Goal: Task Accomplishment & Management: Manage account settings

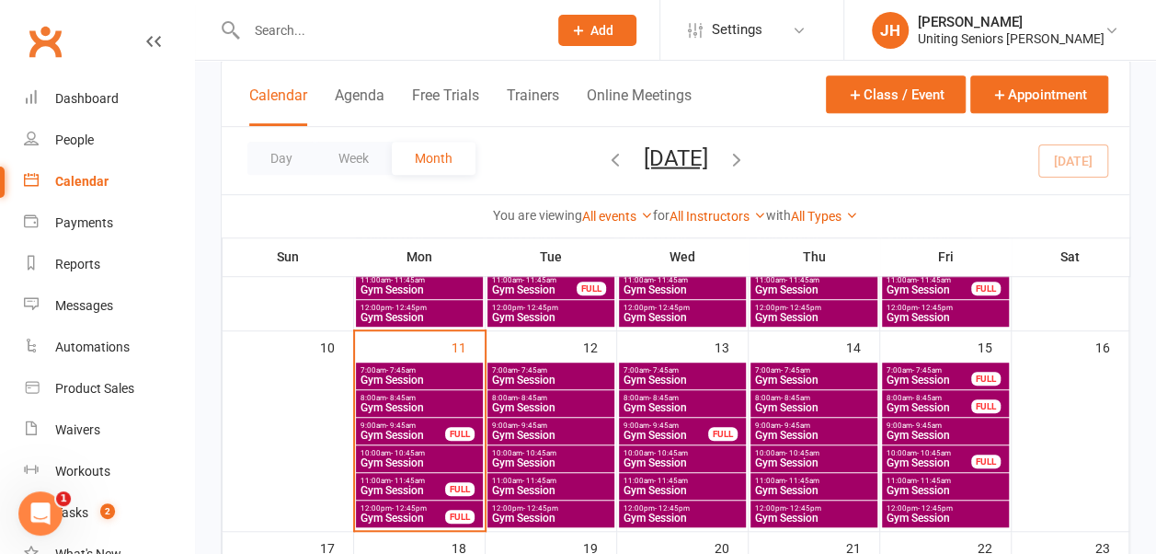
click at [407, 488] on span "Gym Session" at bounding box center [403, 490] width 86 height 11
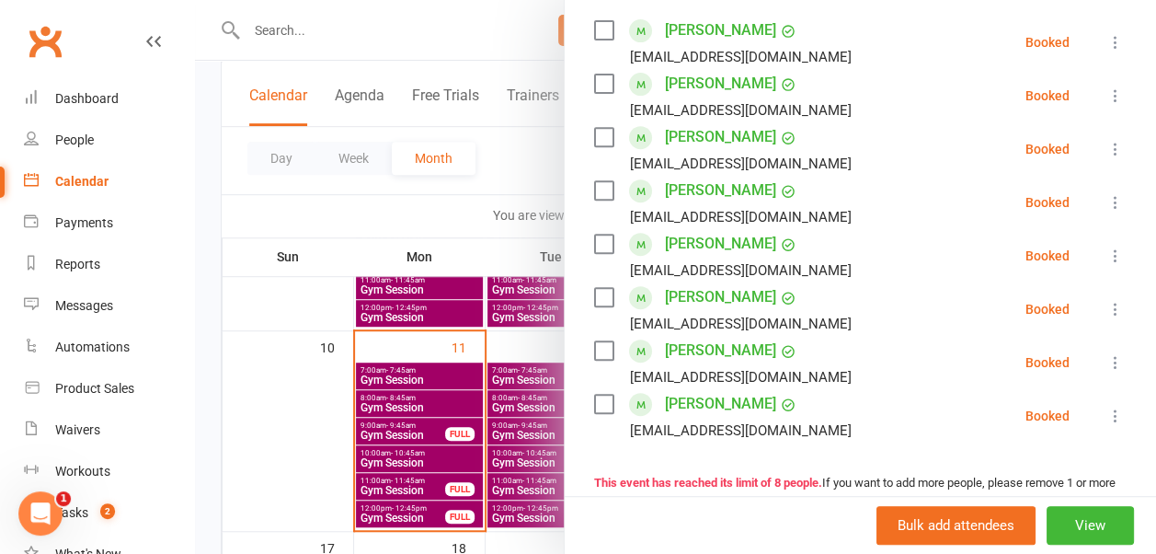
scroll to position [296, 0]
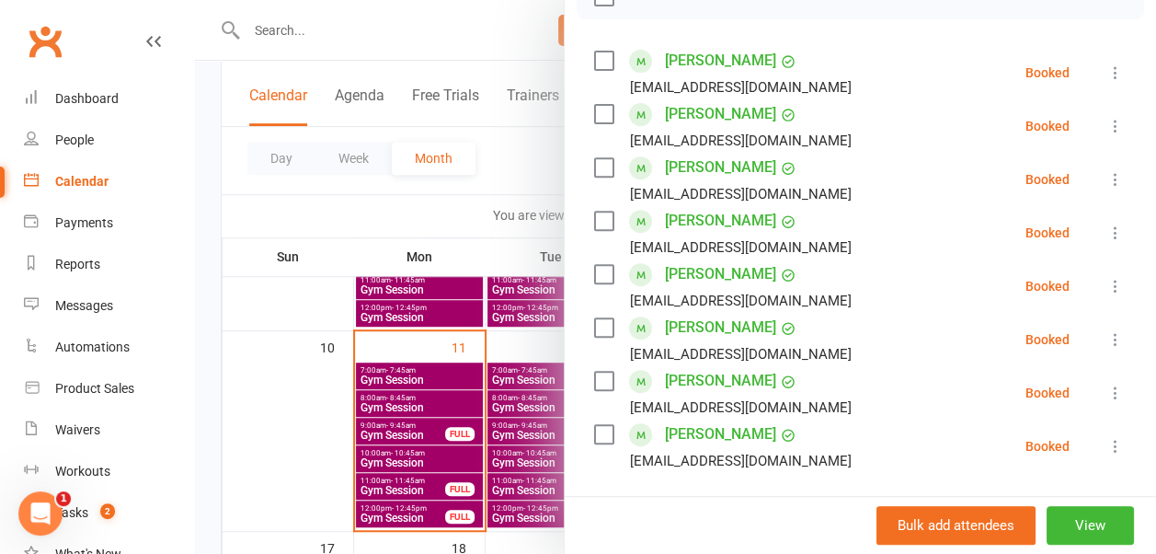
click at [1107, 82] on icon at bounding box center [1116, 72] width 18 height 18
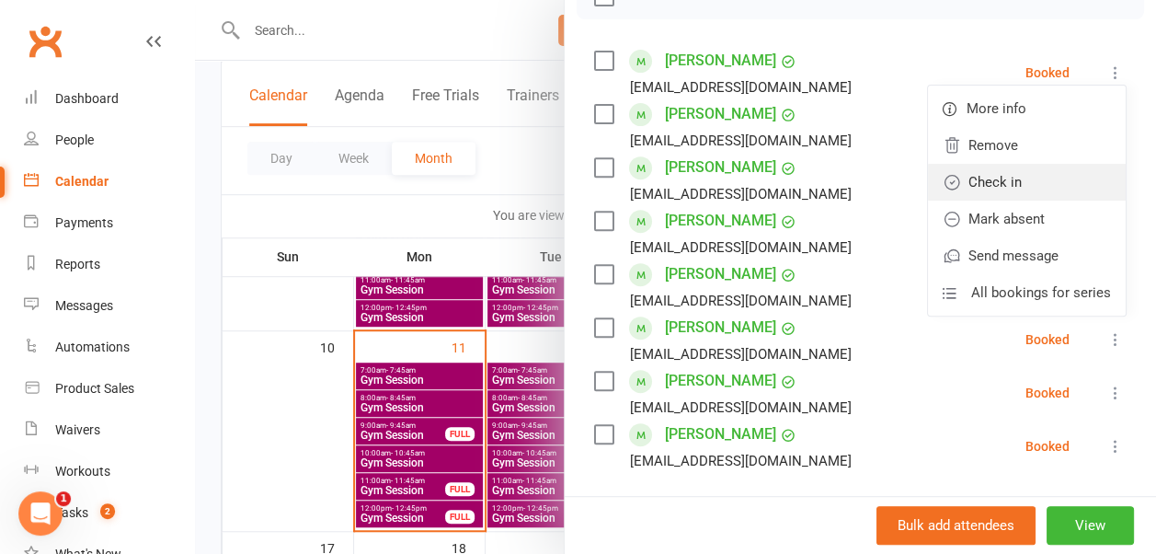
click at [1051, 201] on link "Check in" at bounding box center [1027, 182] width 198 height 37
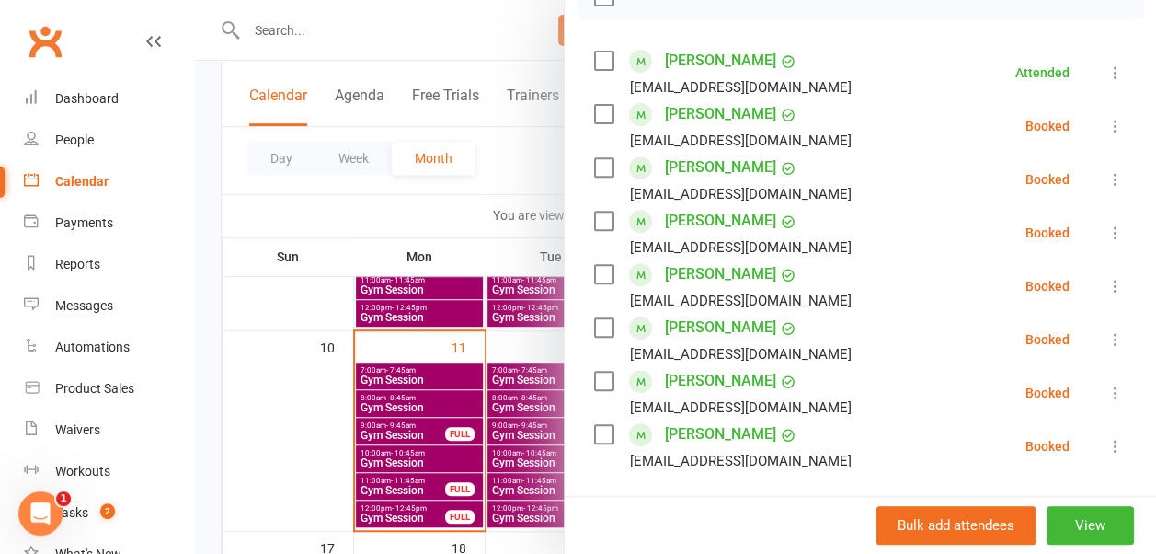
click at [594, 123] on label at bounding box center [603, 114] width 18 height 18
click at [594, 177] on label at bounding box center [603, 167] width 18 height 18
click at [594, 230] on label at bounding box center [603, 221] width 18 height 18
click at [594, 390] on label at bounding box center [603, 381] width 18 height 18
click at [594, 443] on label at bounding box center [603, 434] width 18 height 18
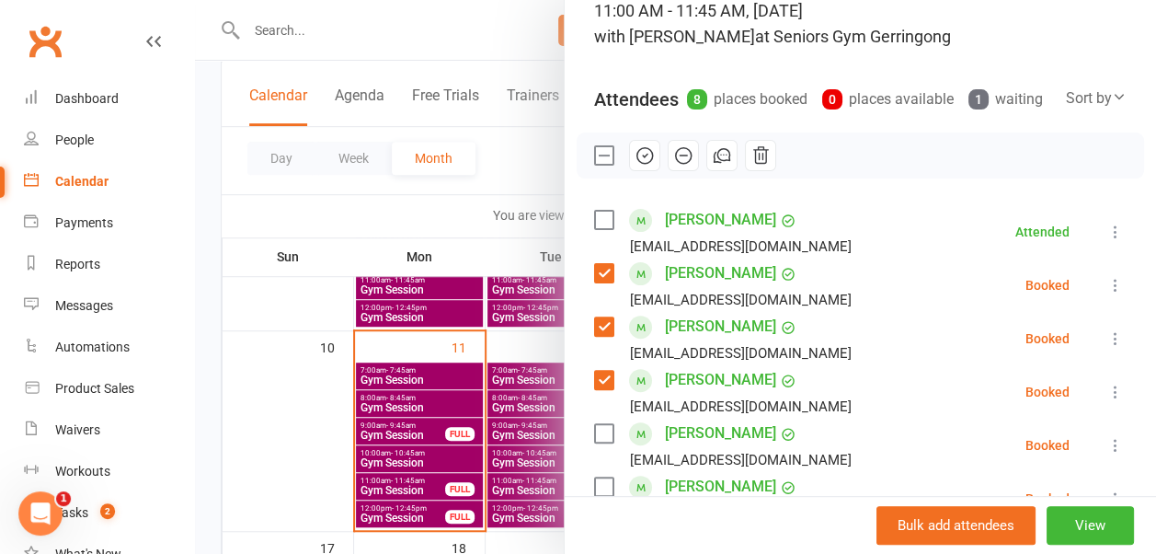
scroll to position [136, 0]
click at [635, 167] on icon "button" at bounding box center [645, 156] width 20 height 20
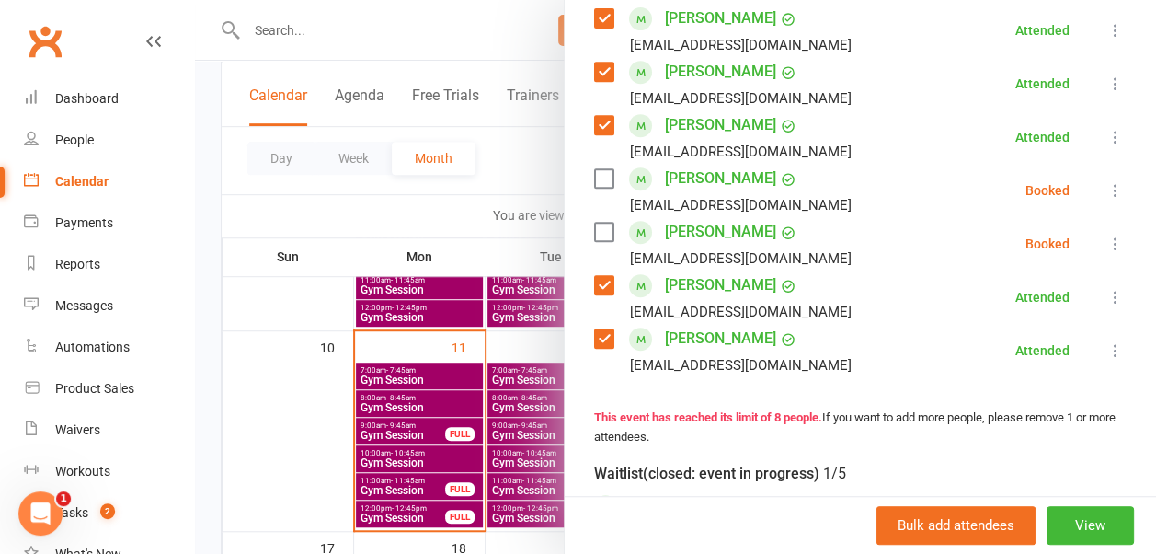
scroll to position [414, 0]
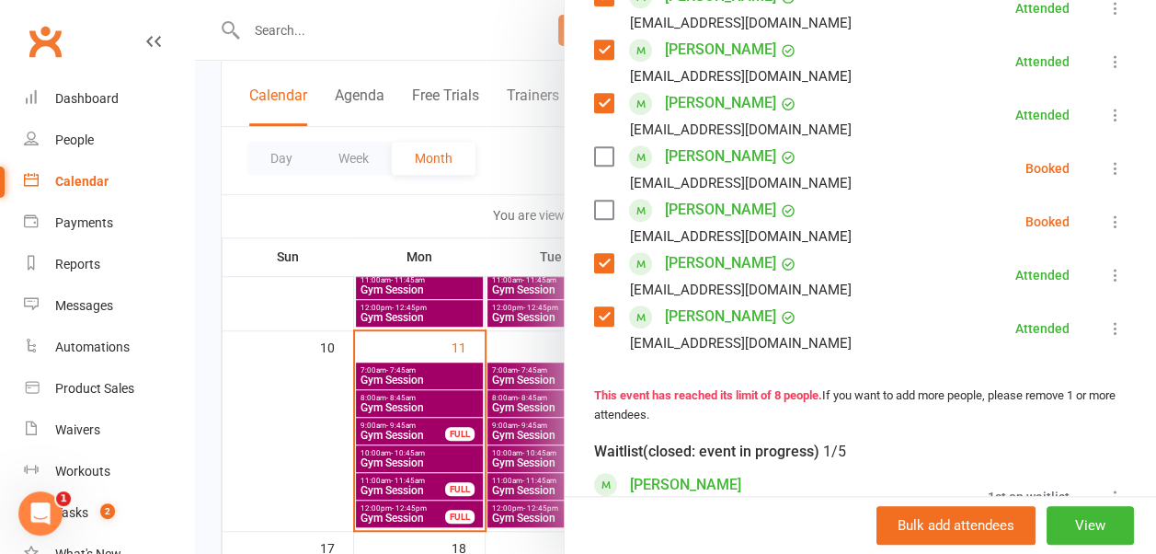
click at [594, 166] on label at bounding box center [603, 156] width 18 height 18
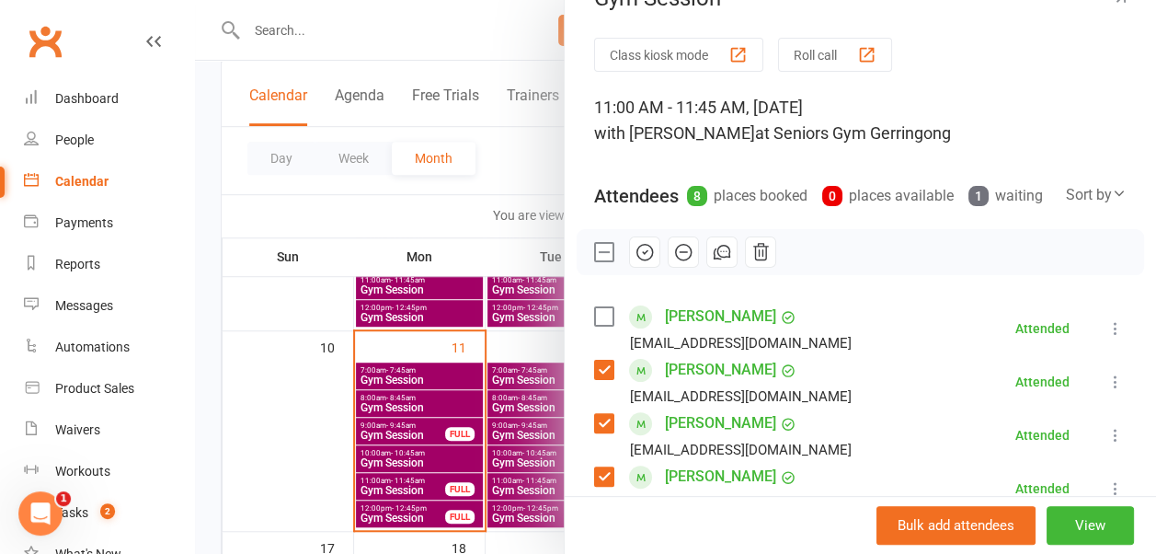
scroll to position [41, 0]
click at [645, 252] on icon "button" at bounding box center [646, 250] width 3 height 3
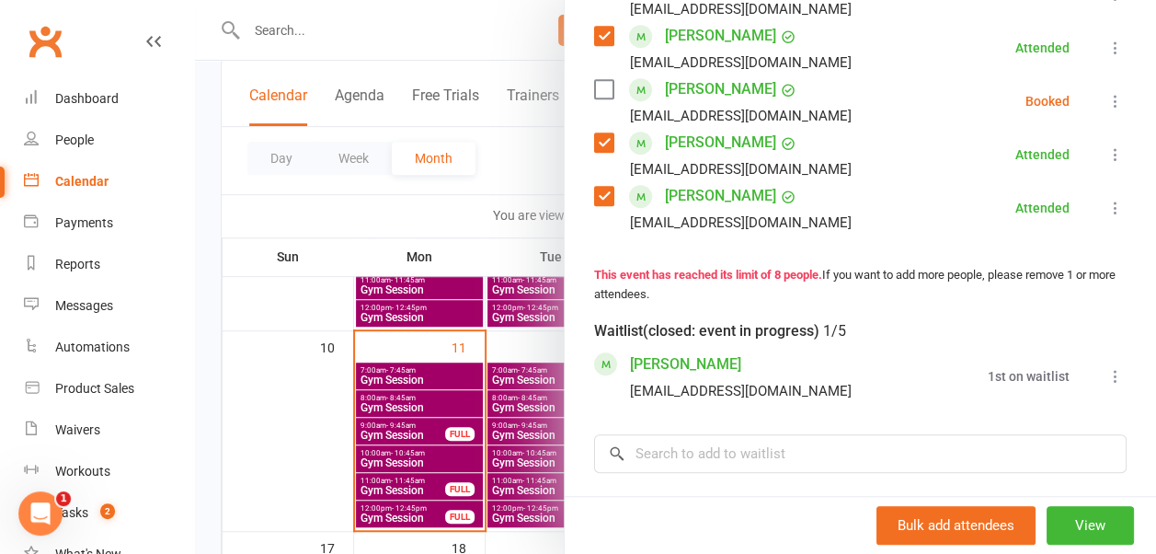
scroll to position [415, 0]
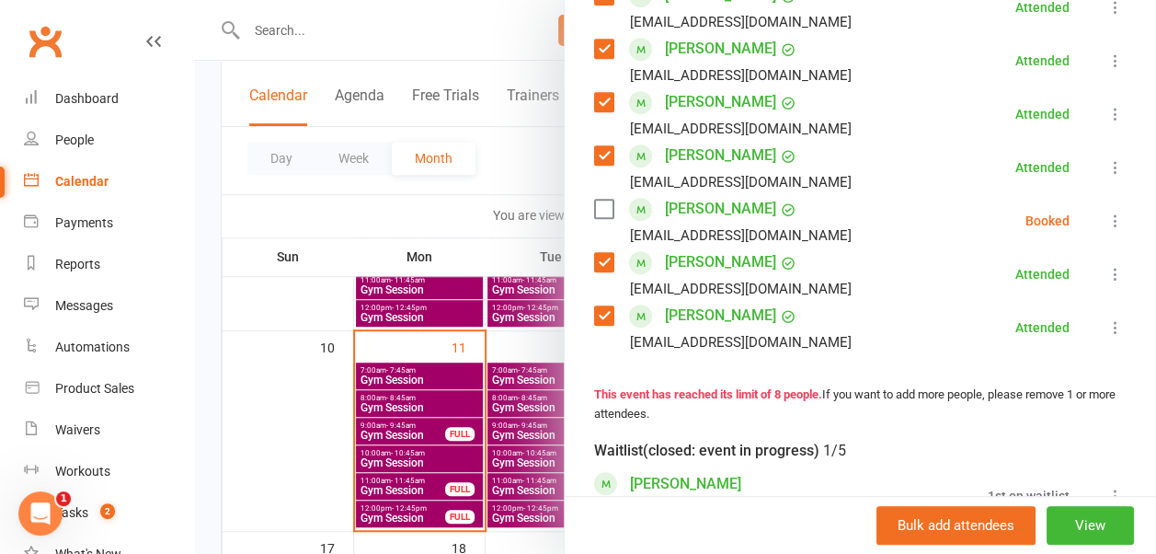
click at [528, 156] on div at bounding box center [675, 277] width 961 height 554
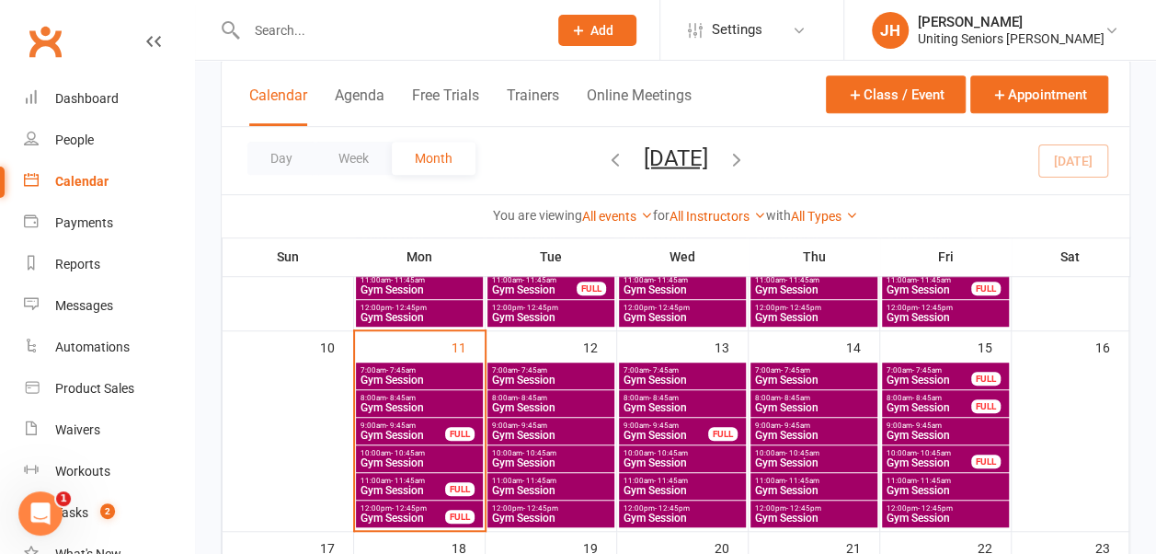
click at [407, 454] on span "- 10:45am" at bounding box center [408, 453] width 34 height 8
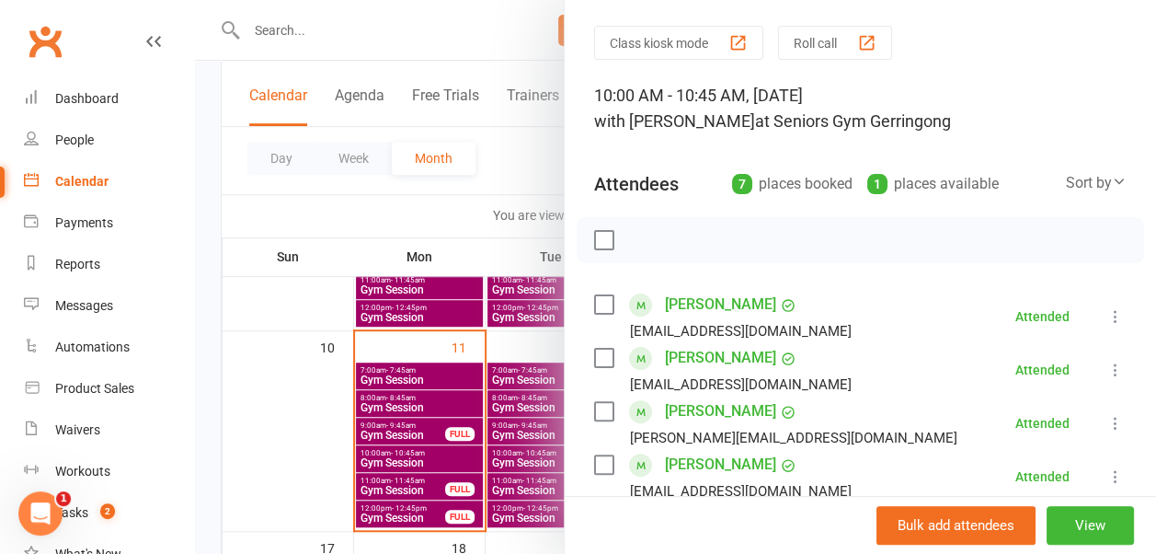
scroll to position [275, 0]
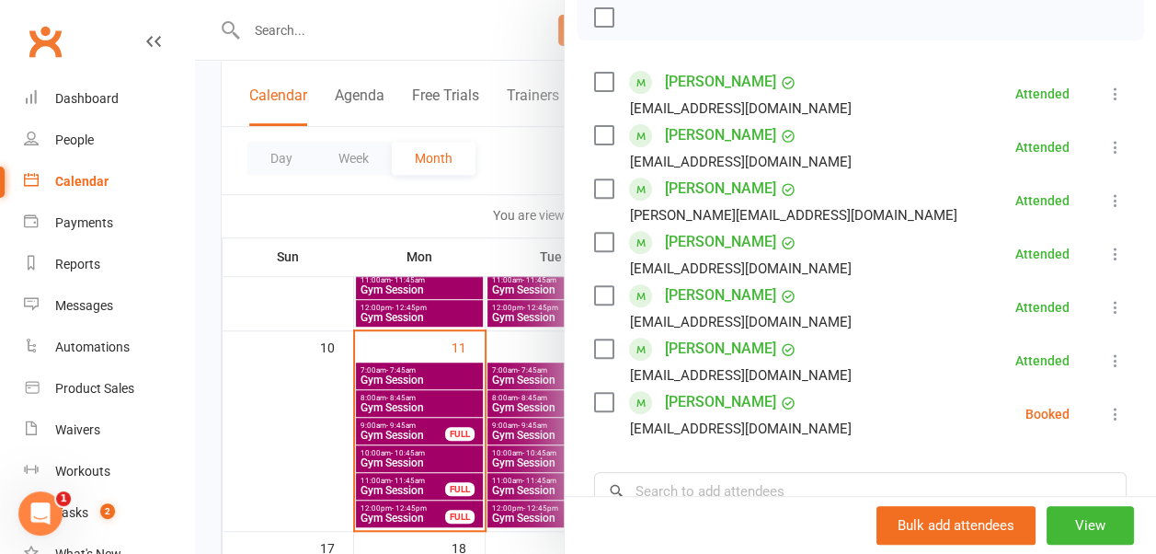
click at [1082, 400] on li "[PERSON_NAME] [PERSON_NAME][EMAIL_ADDRESS][DOMAIN_NAME] Booked More info Remove…" at bounding box center [860, 413] width 533 height 53
click at [1107, 407] on icon at bounding box center [1116, 414] width 18 height 18
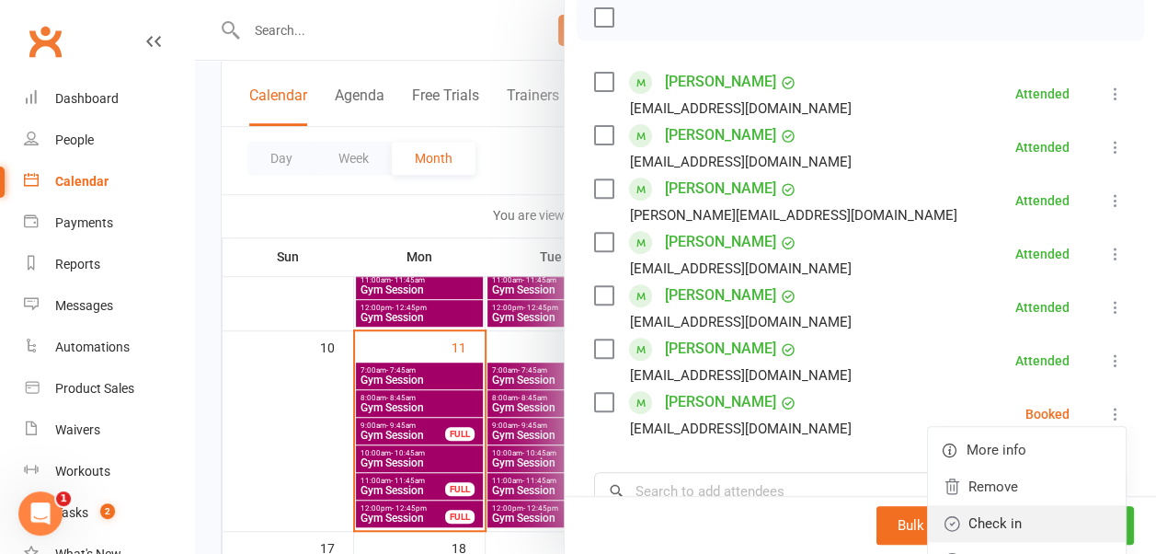
scroll to position [338, 0]
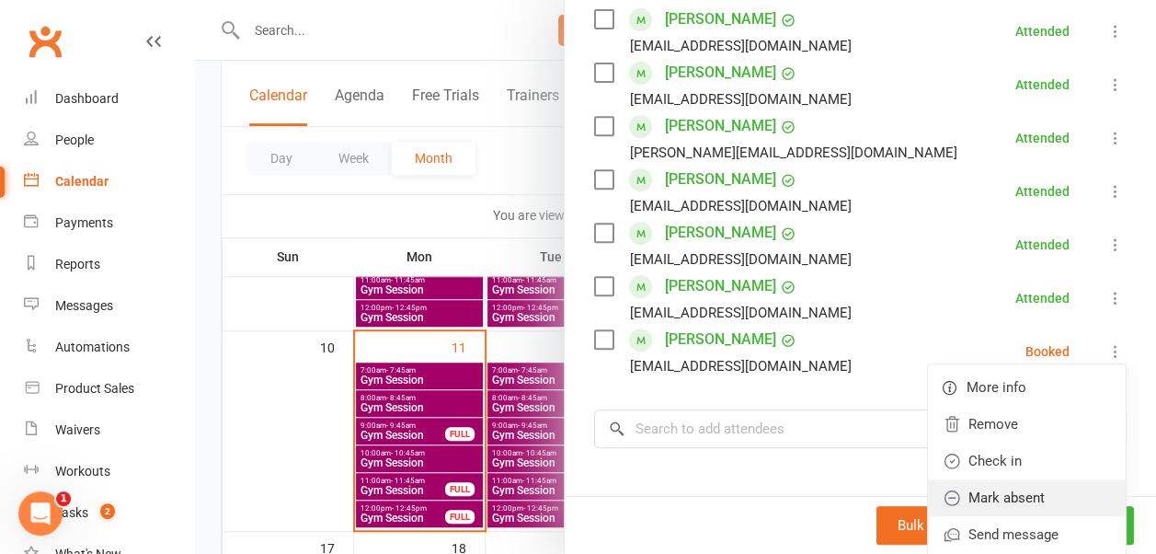
click at [981, 495] on link "Mark absent" at bounding box center [1027, 497] width 198 height 37
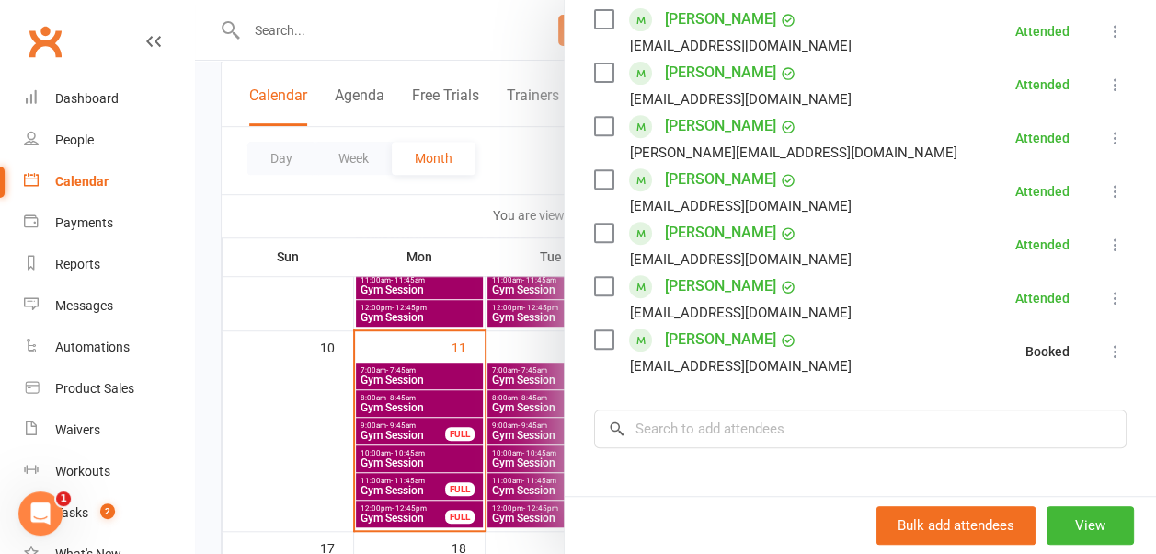
click at [467, 197] on div at bounding box center [675, 277] width 961 height 554
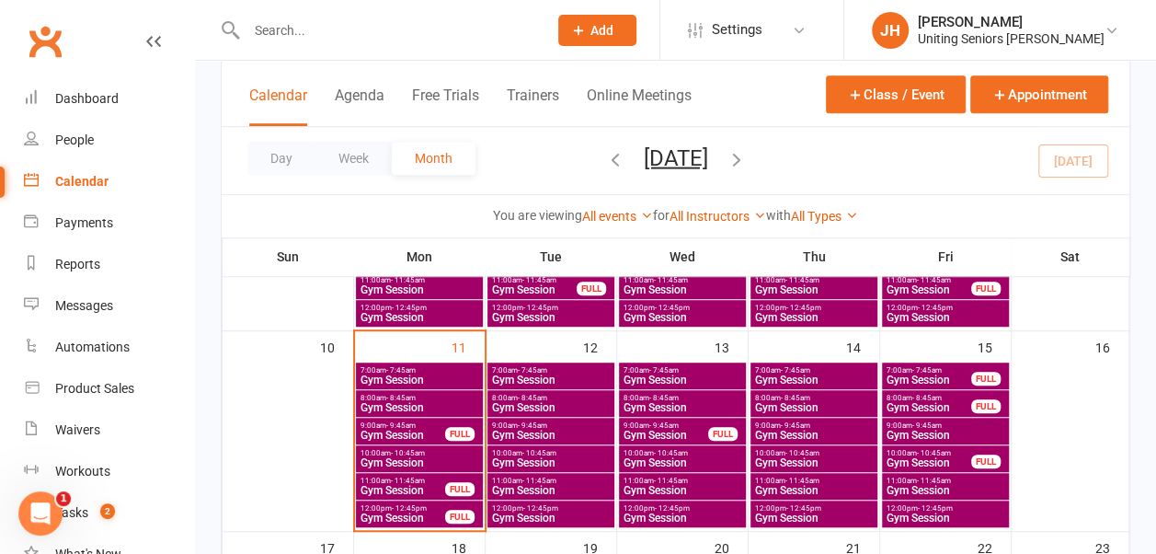
click at [405, 430] on span "Gym Session" at bounding box center [403, 435] width 86 height 11
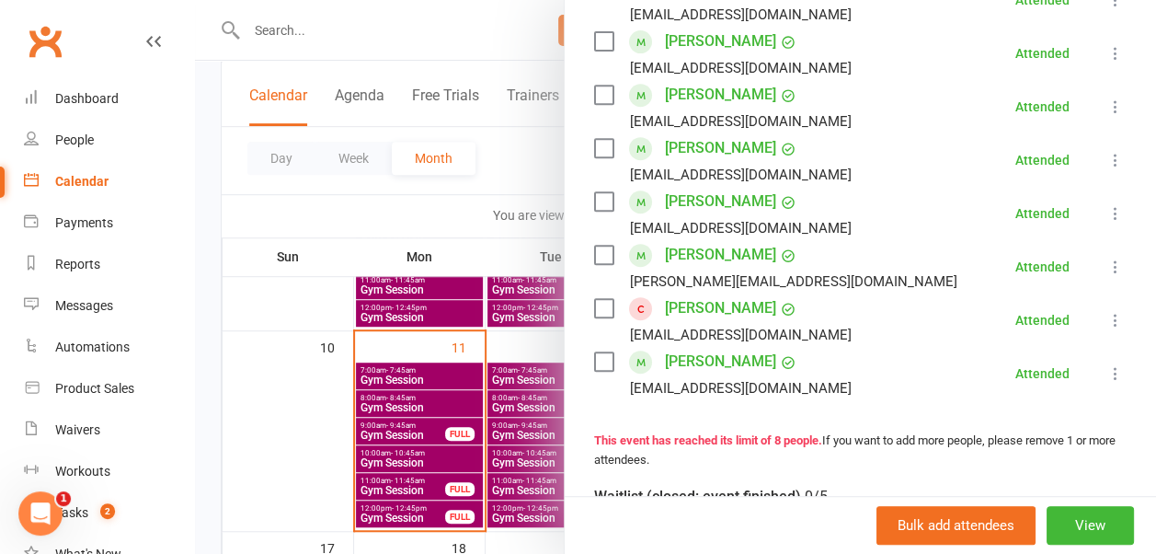
scroll to position [370, 0]
click at [504, 178] on div at bounding box center [675, 277] width 961 height 554
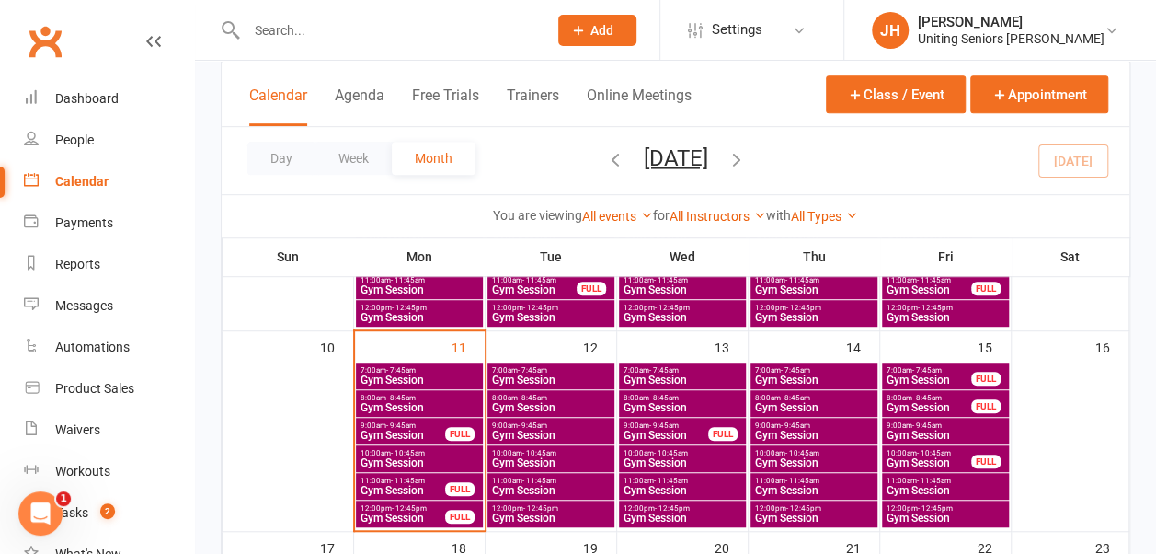
click at [381, 513] on span "Gym Session" at bounding box center [403, 517] width 86 height 11
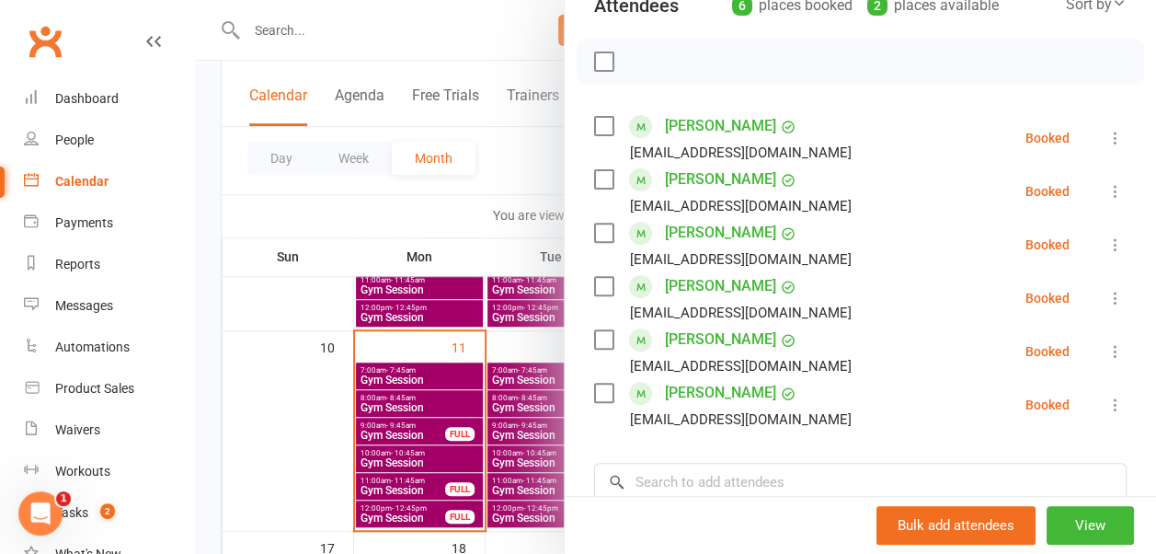
scroll to position [232, 0]
click at [501, 144] on div at bounding box center [675, 277] width 961 height 554
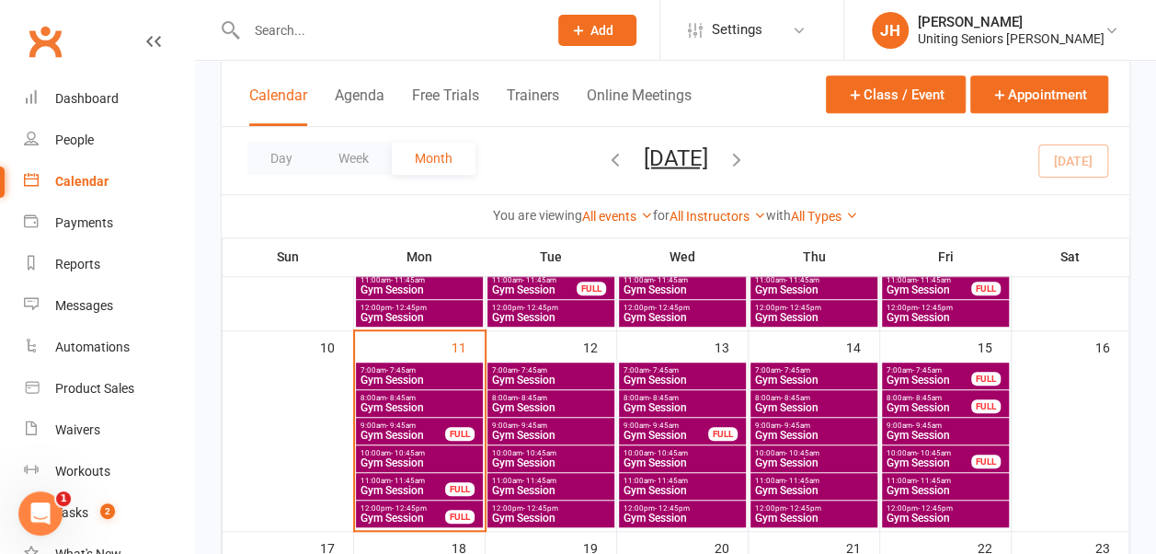
click at [454, 27] on input "text" at bounding box center [387, 30] width 293 height 26
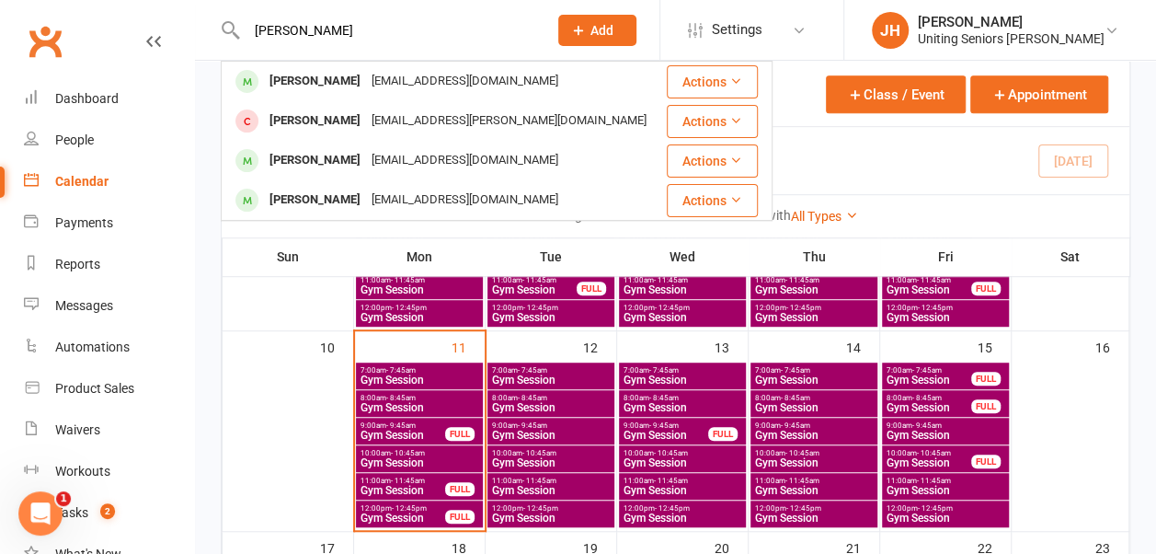
type input "[PERSON_NAME]"
click at [445, 86] on div "[EMAIL_ADDRESS][DOMAIN_NAME]" at bounding box center [465, 81] width 198 height 27
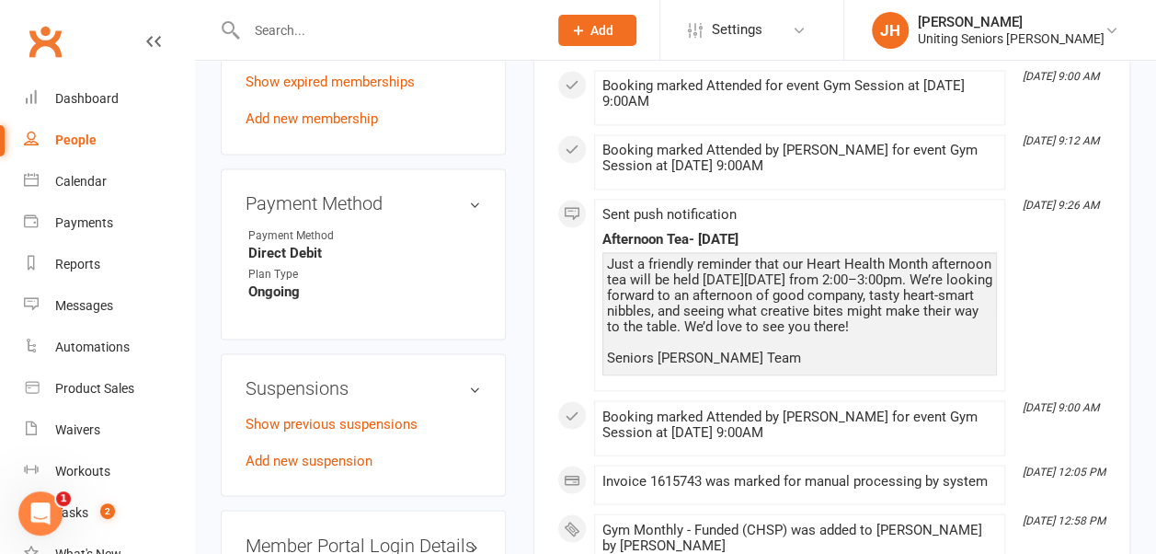
scroll to position [1325, 0]
click at [321, 451] on link "Add new suspension" at bounding box center [309, 459] width 127 height 17
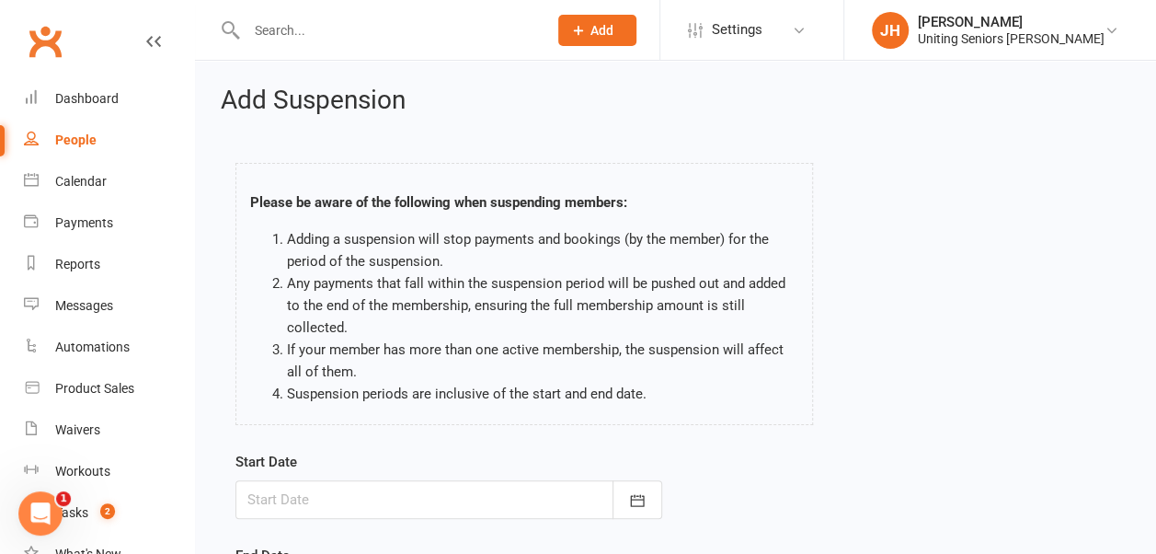
scroll to position [259, 0]
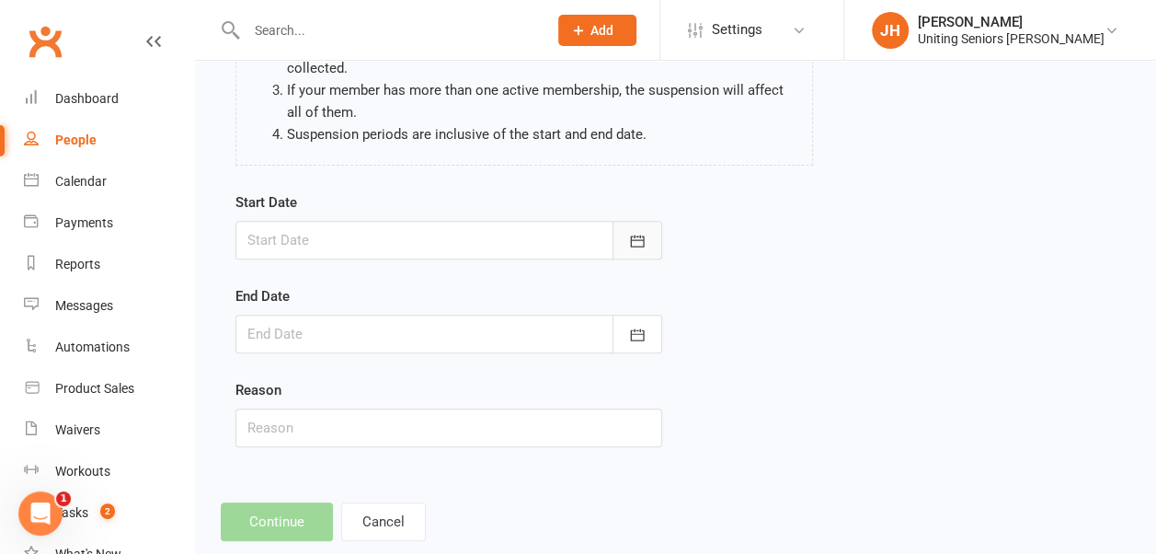
click at [626, 246] on button "button" at bounding box center [638, 240] width 50 height 39
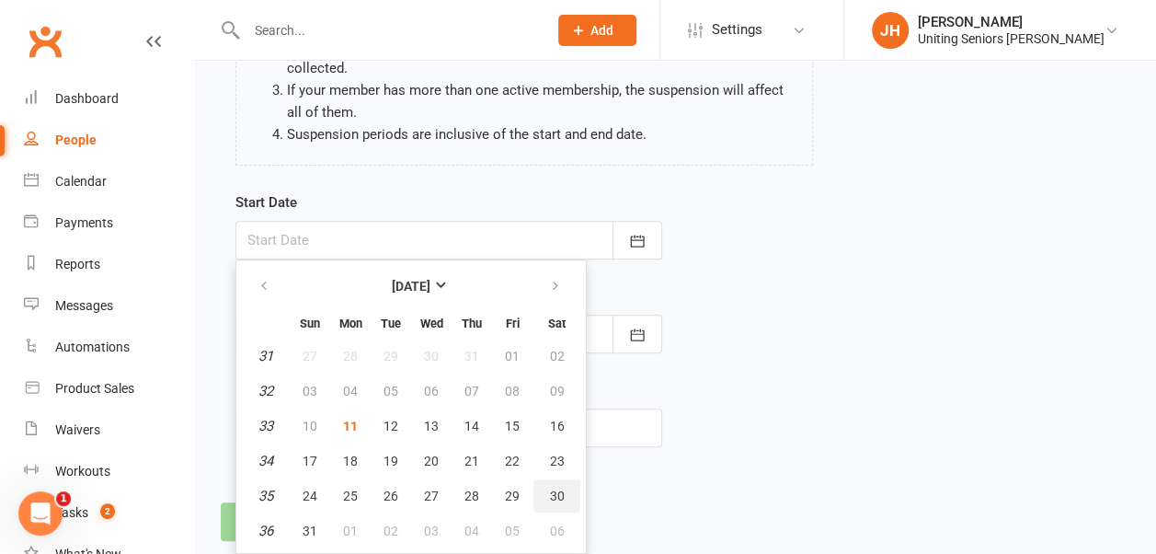
click at [546, 500] on button "30" at bounding box center [557, 495] width 47 height 33
type input "[DATE]"
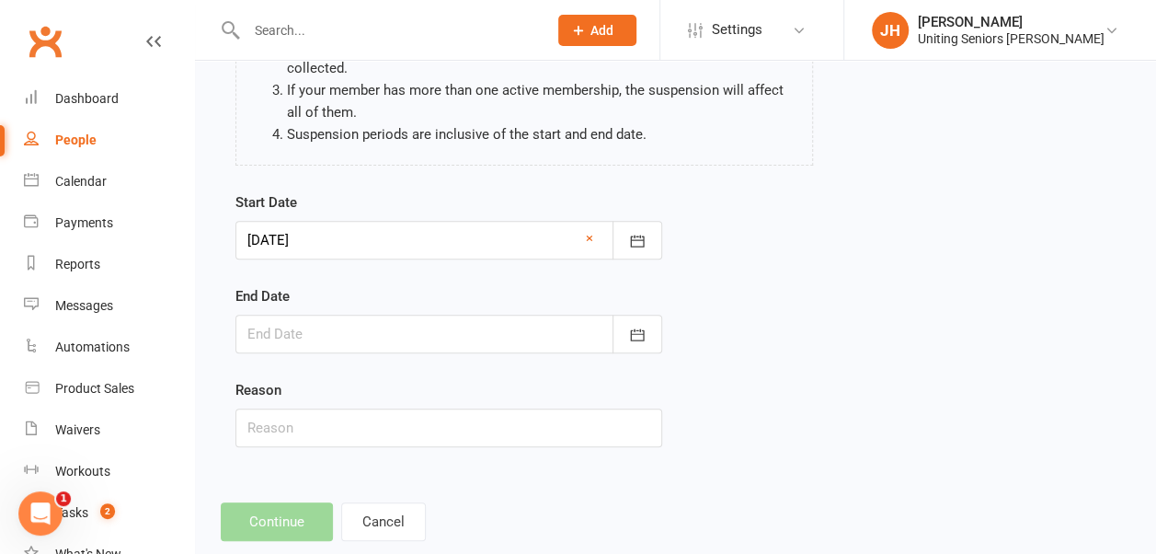
scroll to position [295, 0]
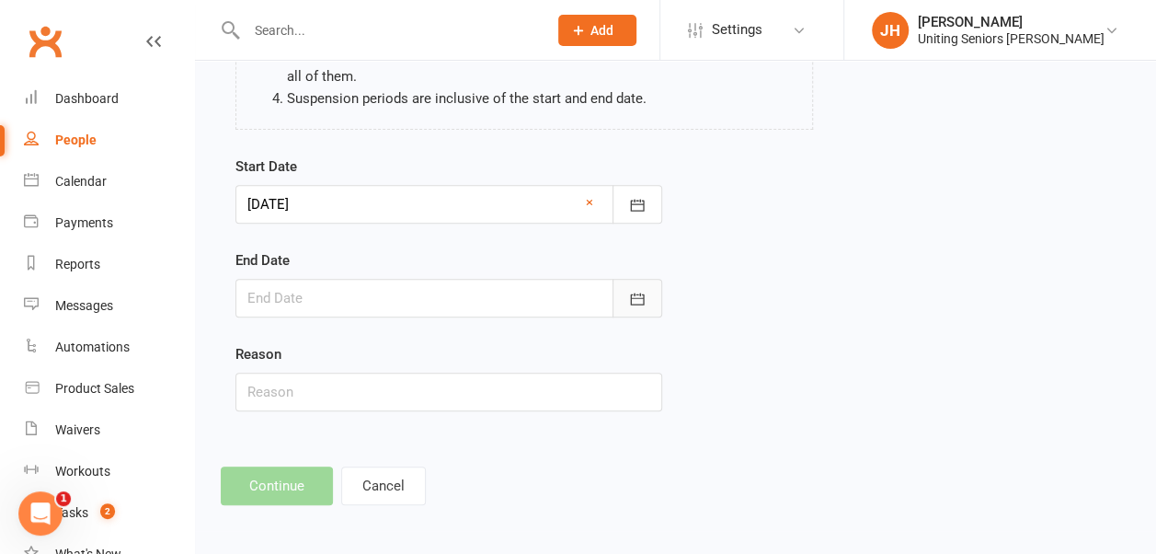
click at [649, 293] on button "button" at bounding box center [638, 298] width 50 height 39
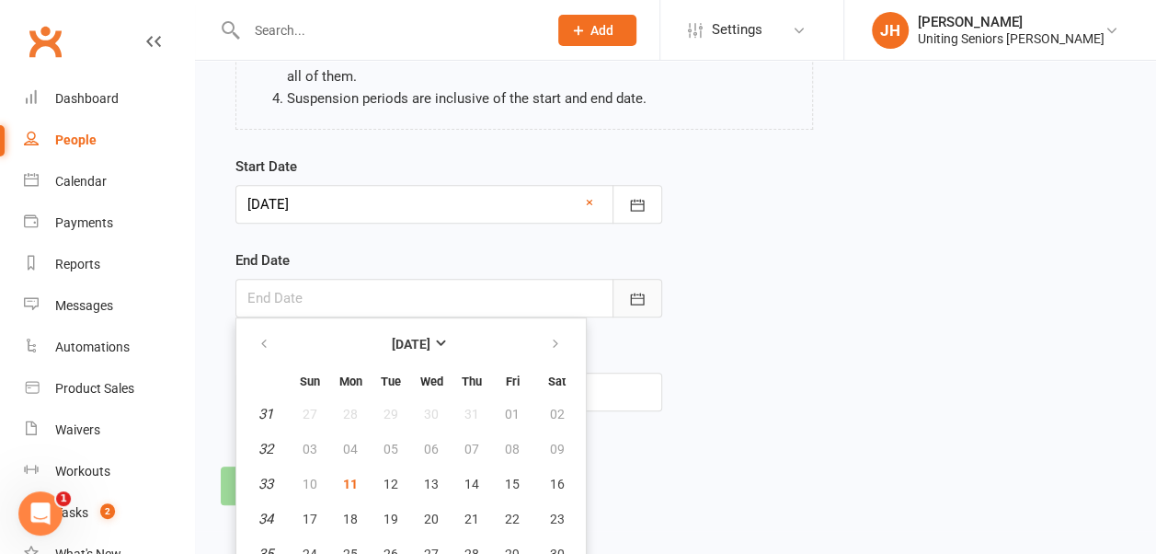
scroll to position [347, 0]
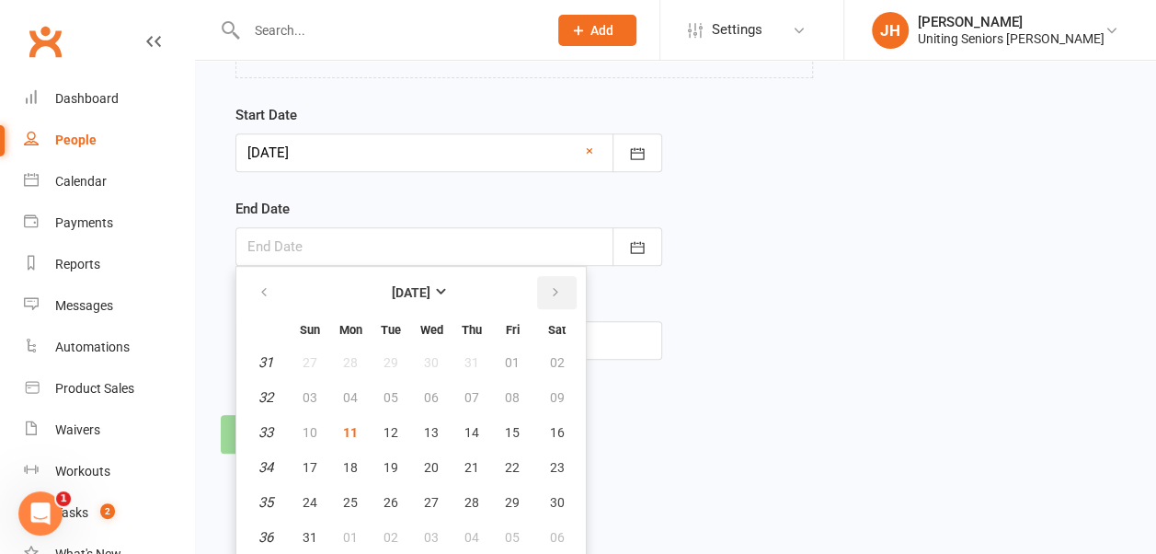
click at [557, 287] on icon "button" at bounding box center [555, 292] width 13 height 15
click at [467, 396] on span "11" at bounding box center [472, 397] width 15 height 15
type input "[DATE]"
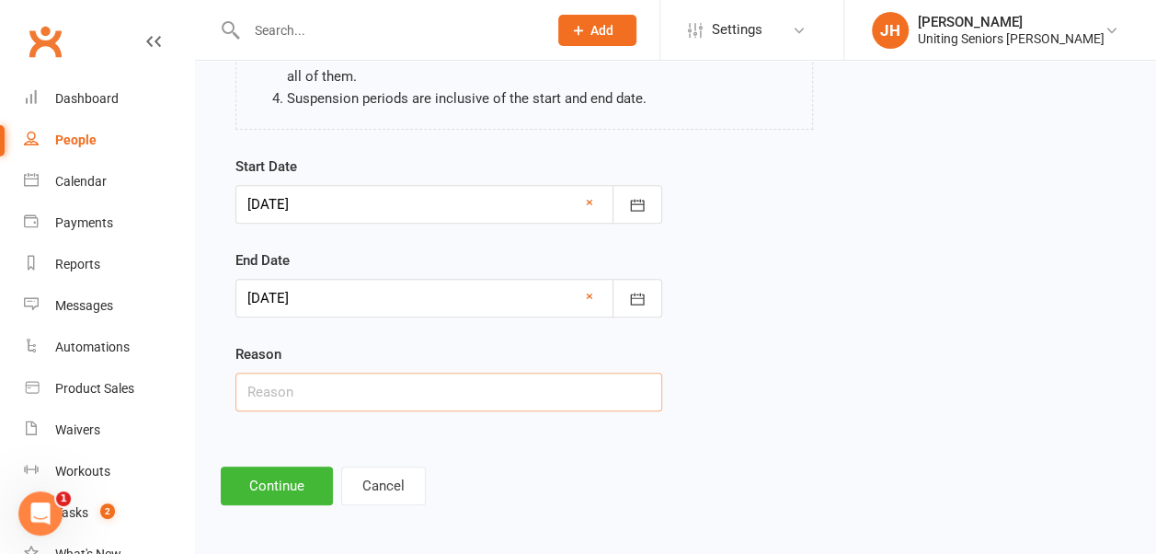
click at [480, 379] on input "text" at bounding box center [448, 392] width 427 height 39
type input "Holiday"
click at [265, 491] on button "Continue" at bounding box center [277, 485] width 112 height 39
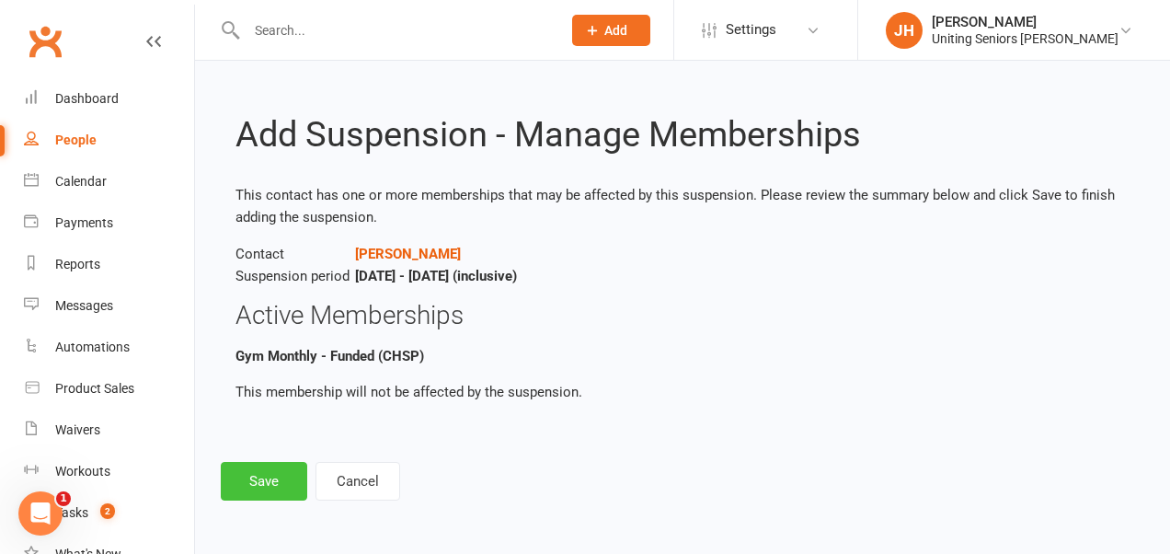
click at [254, 470] on button "Save" at bounding box center [264, 481] width 86 height 39
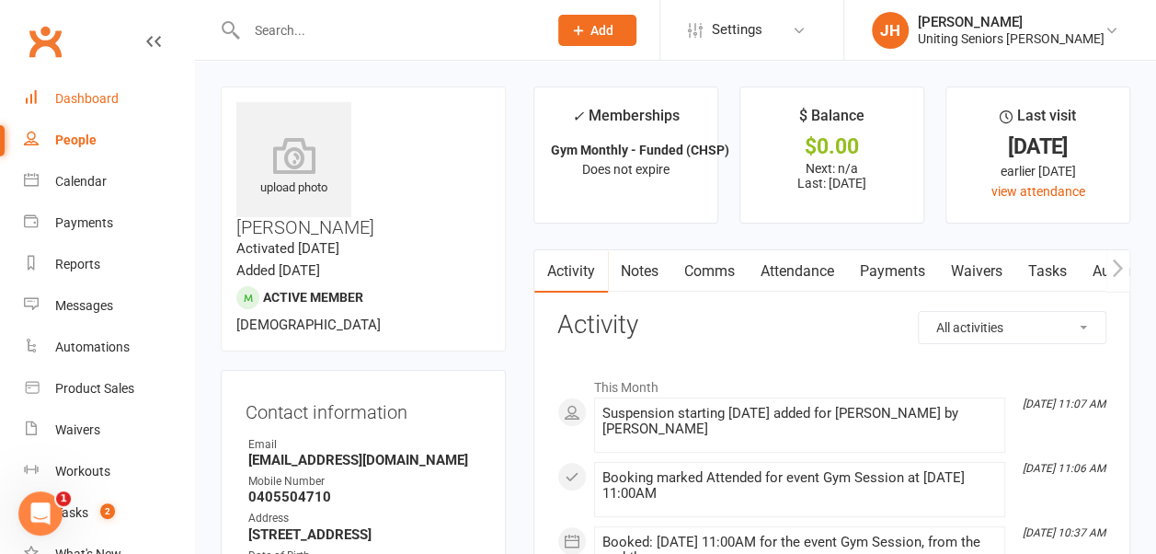
click at [85, 101] on div "Dashboard" at bounding box center [86, 98] width 63 height 15
